Goal: Check status

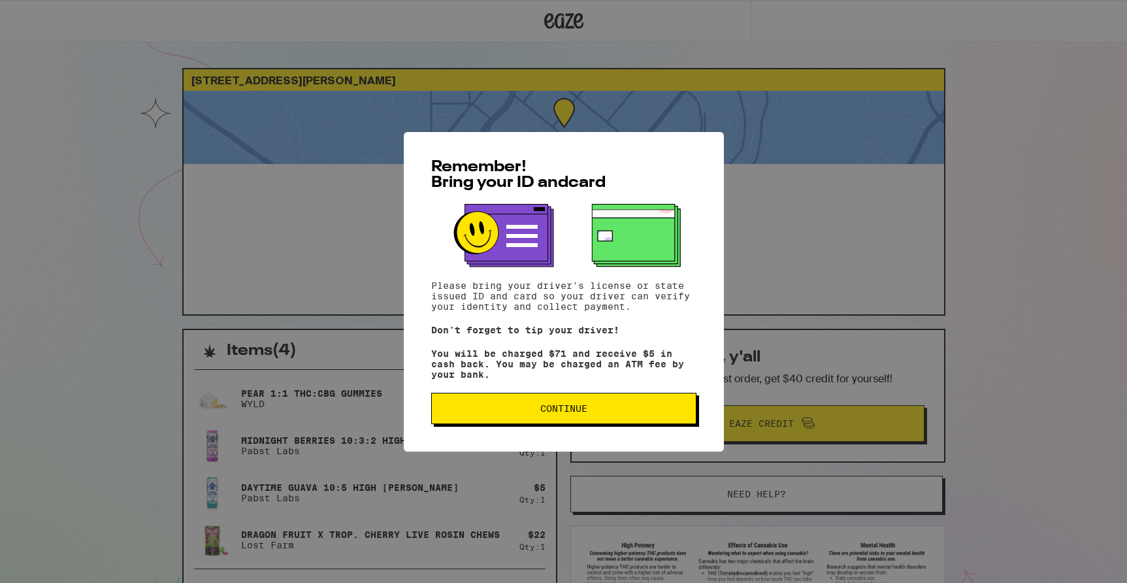
click at [604, 401] on button "Continue" at bounding box center [563, 408] width 265 height 31
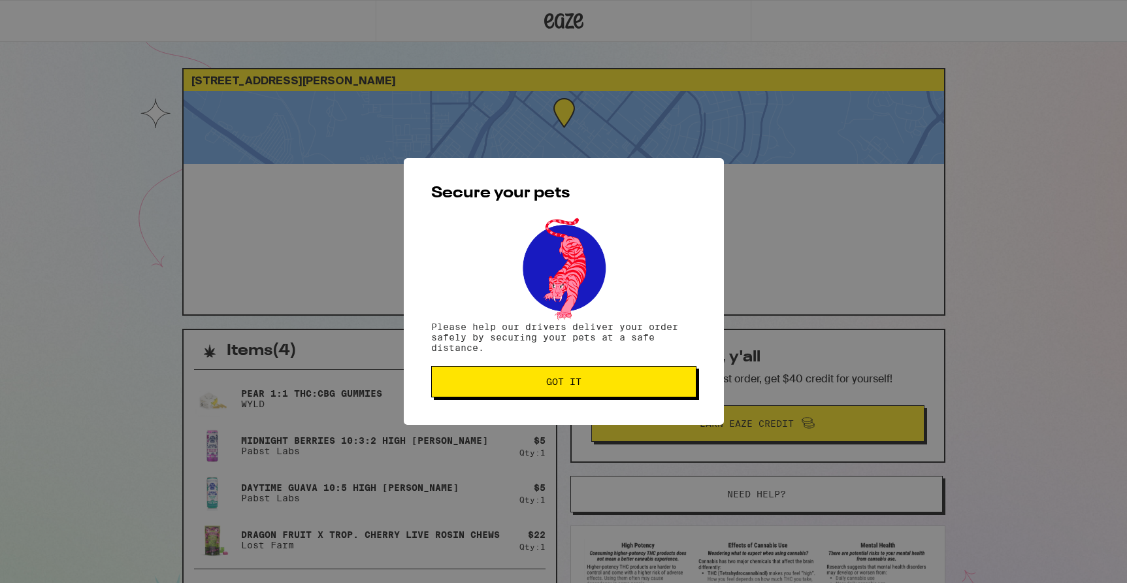
click at [638, 374] on button "Got it" at bounding box center [563, 381] width 265 height 31
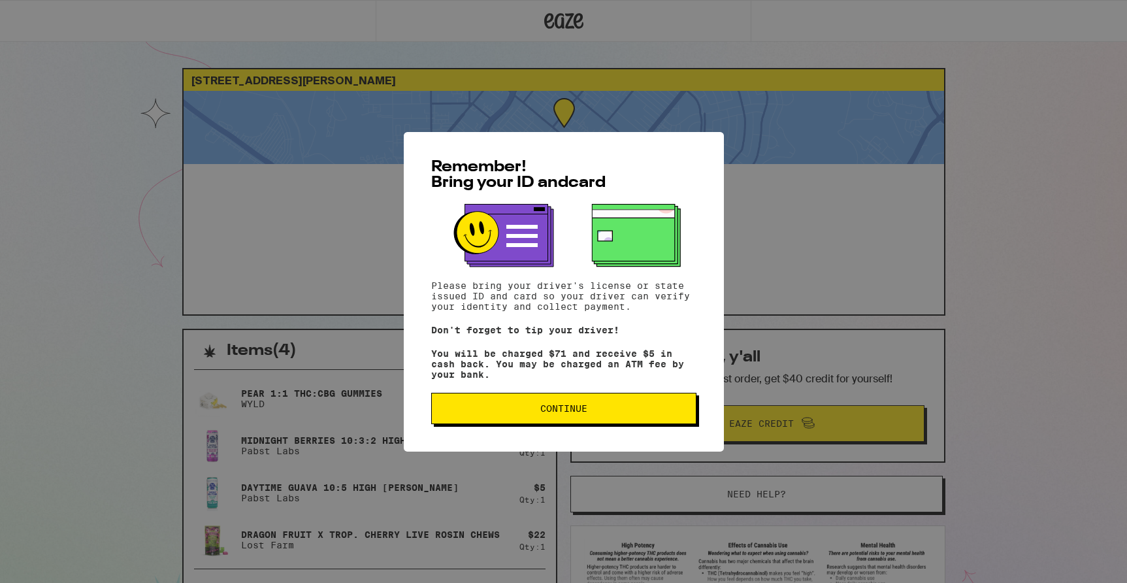
click at [595, 413] on span "Continue" at bounding box center [563, 408] width 243 height 9
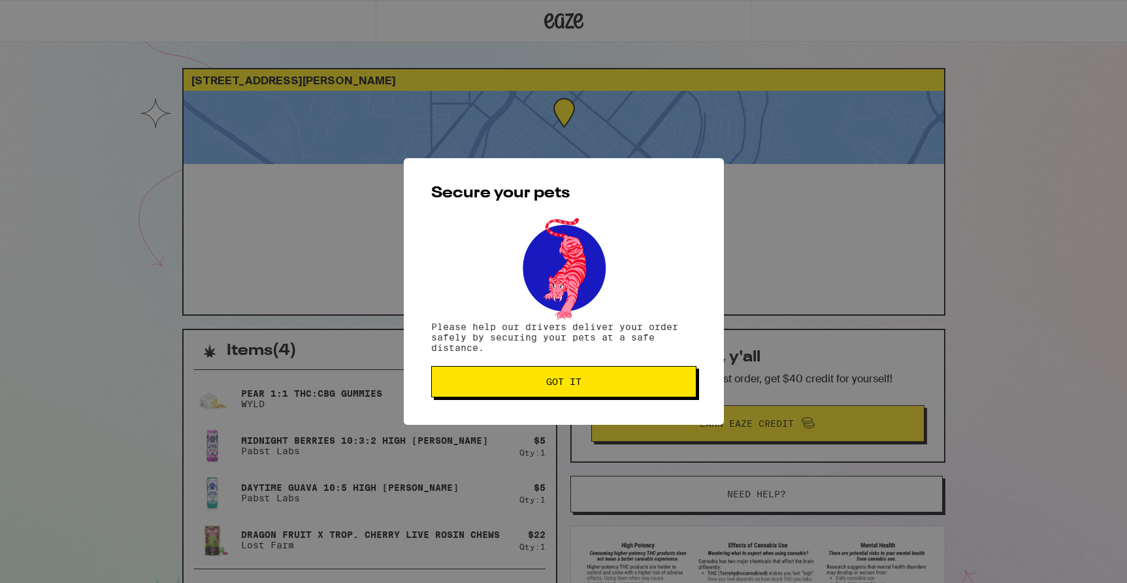
click at [617, 372] on button "Got it" at bounding box center [563, 381] width 265 height 31
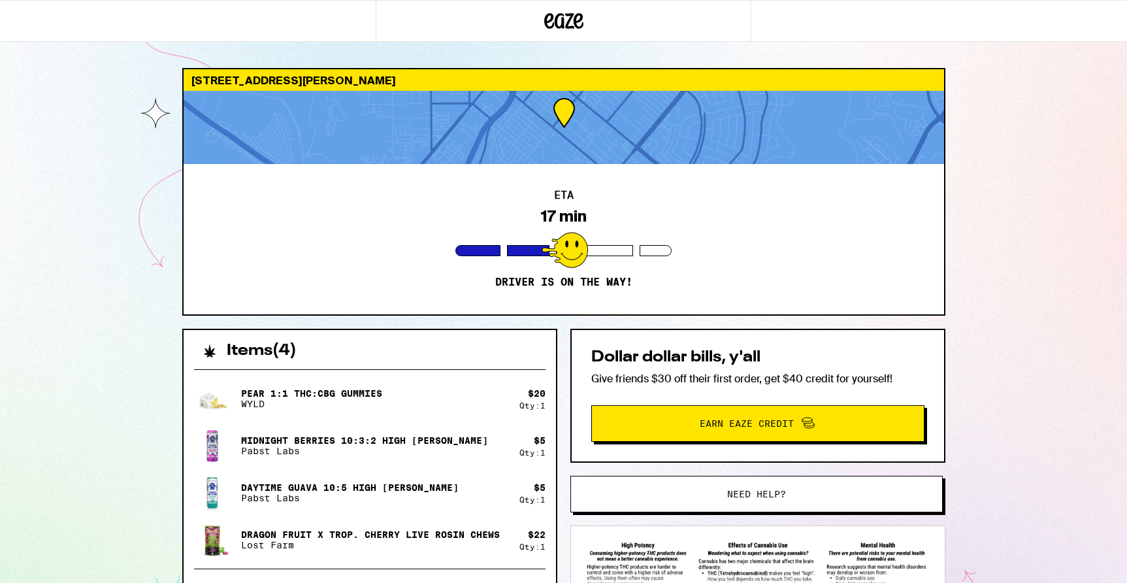
click at [564, 243] on div at bounding box center [565, 250] width 46 height 36
click at [760, 498] on span "Need help?" at bounding box center [756, 493] width 59 height 9
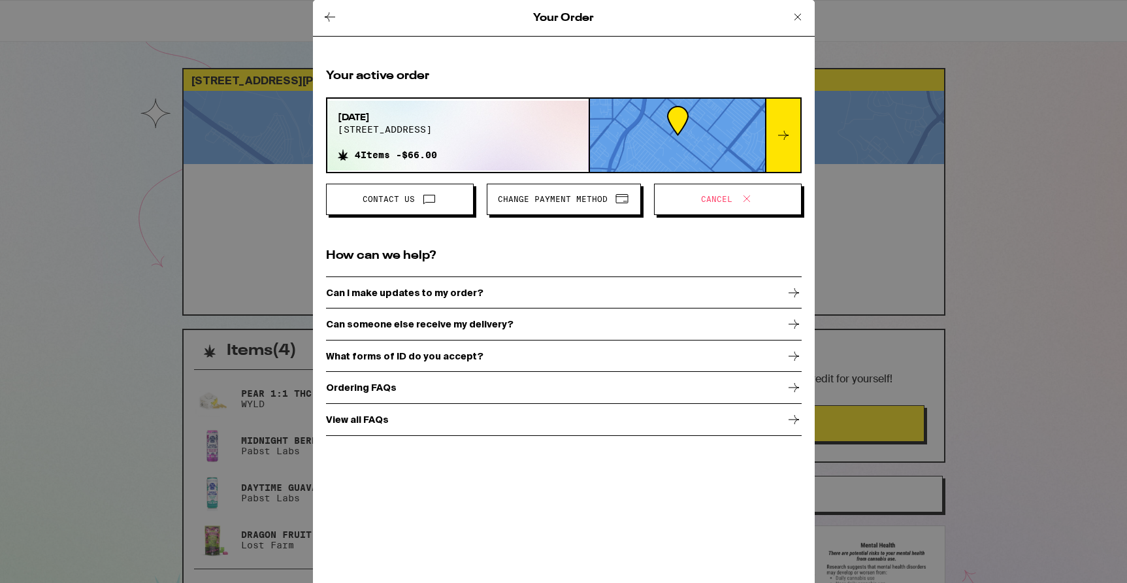
click at [795, 291] on icon at bounding box center [794, 293] width 16 height 16
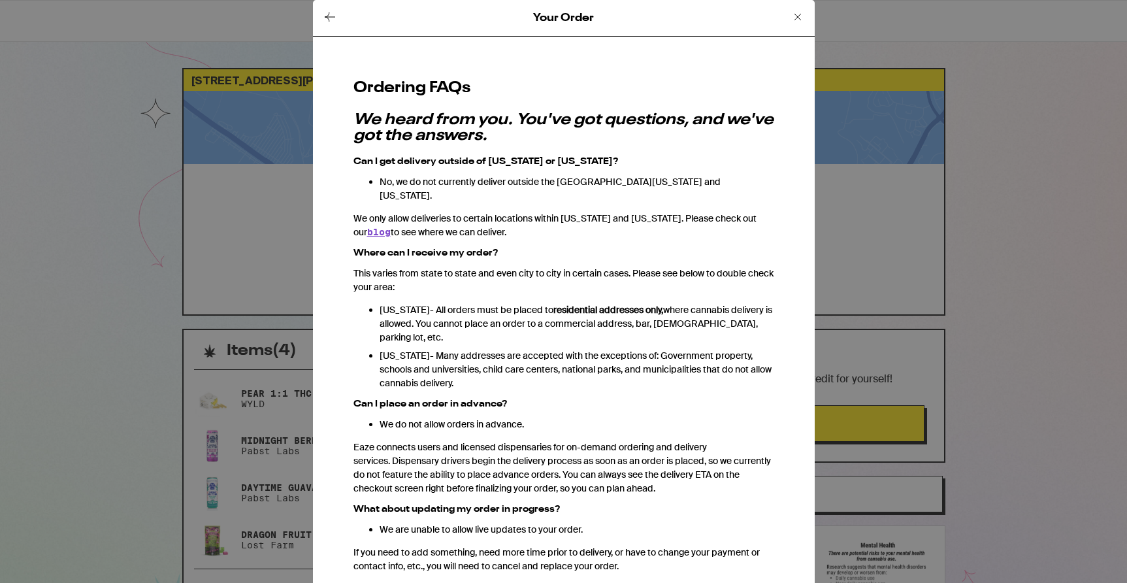
click at [794, 12] on icon at bounding box center [798, 17] width 16 height 16
